Goal: Task Accomplishment & Management: Manage account settings

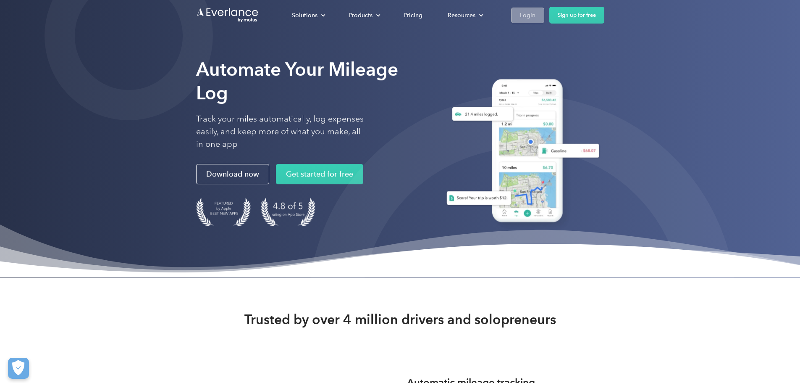
click at [535, 16] on div "Login" at bounding box center [528, 15] width 16 height 10
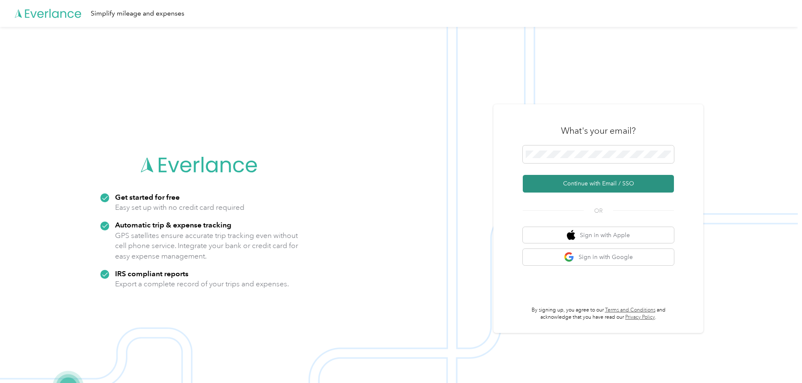
click at [564, 184] on button "Continue with Email / SSO" at bounding box center [598, 184] width 151 height 18
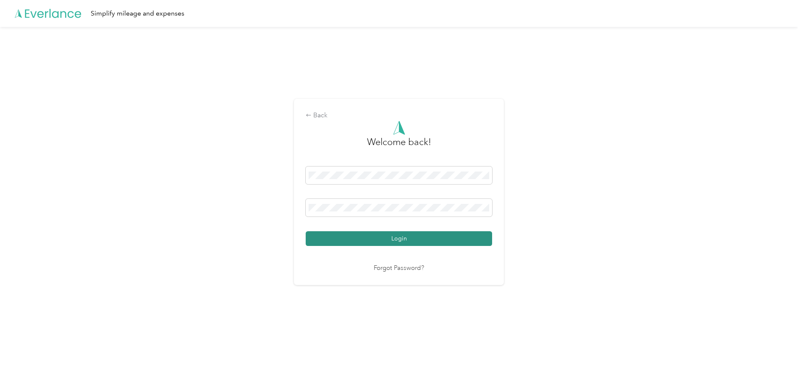
click at [382, 237] on button "Login" at bounding box center [399, 238] width 186 height 15
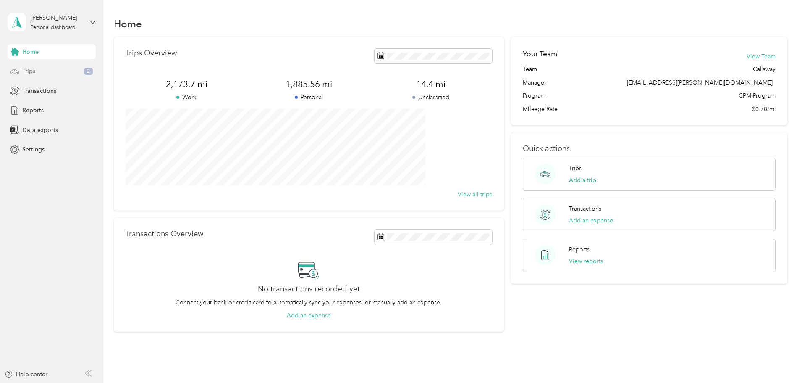
click at [85, 71] on span "2" at bounding box center [88, 72] width 9 height 8
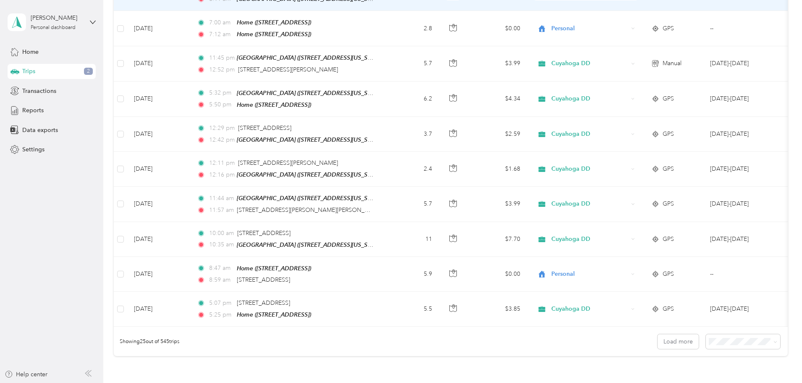
scroll to position [714, 0]
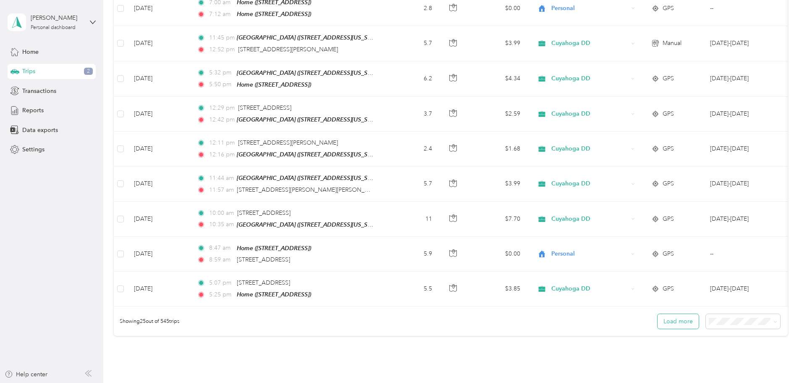
click at [658, 314] on button "Load more" at bounding box center [678, 321] width 41 height 15
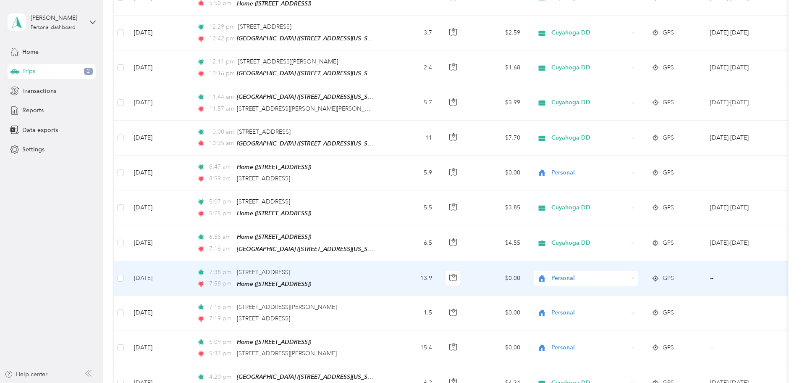
scroll to position [798, 0]
